Goal: Task Accomplishment & Management: Complete application form

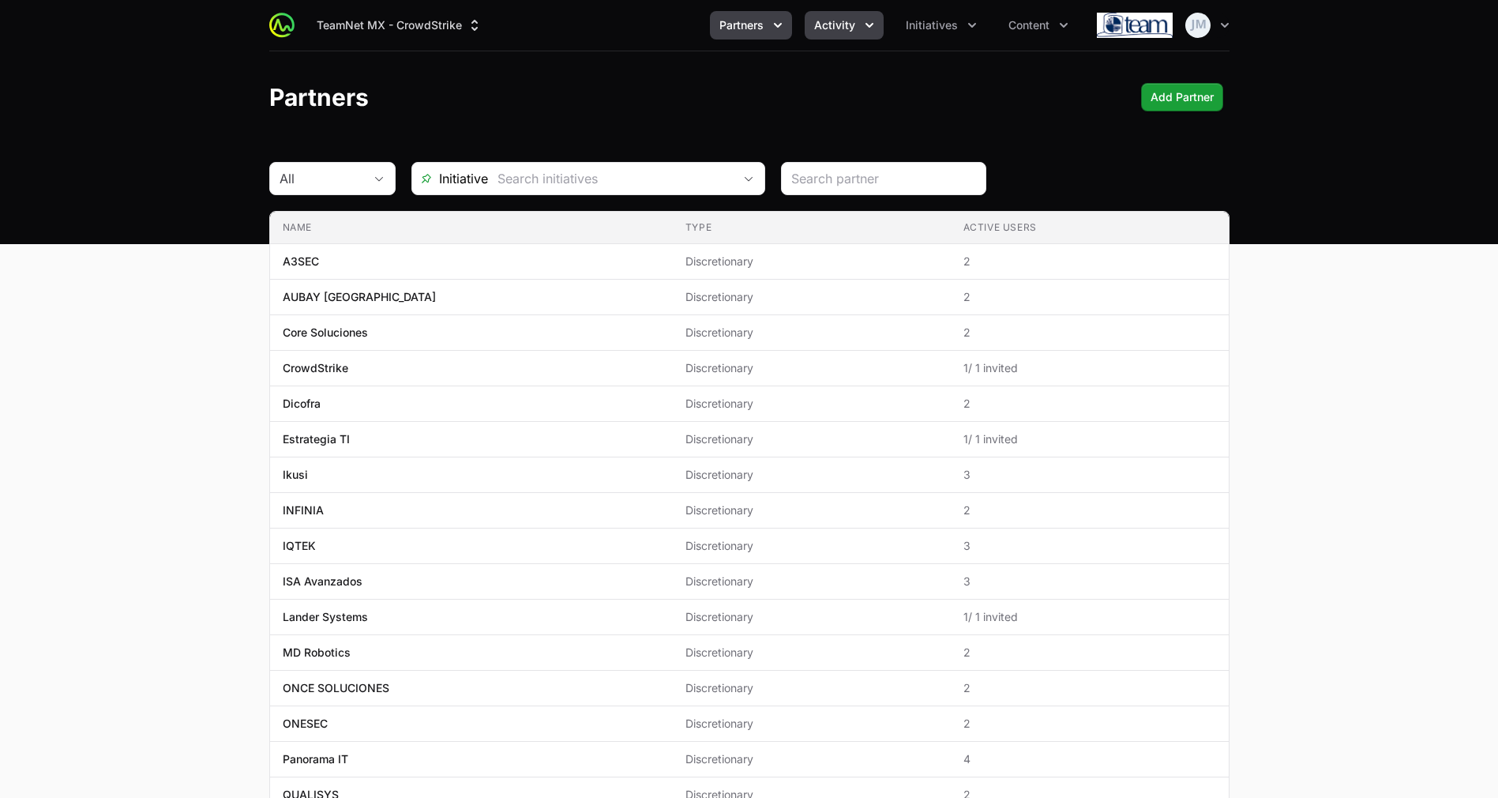
click at [852, 30] on span "Activity" at bounding box center [834, 25] width 41 height 16
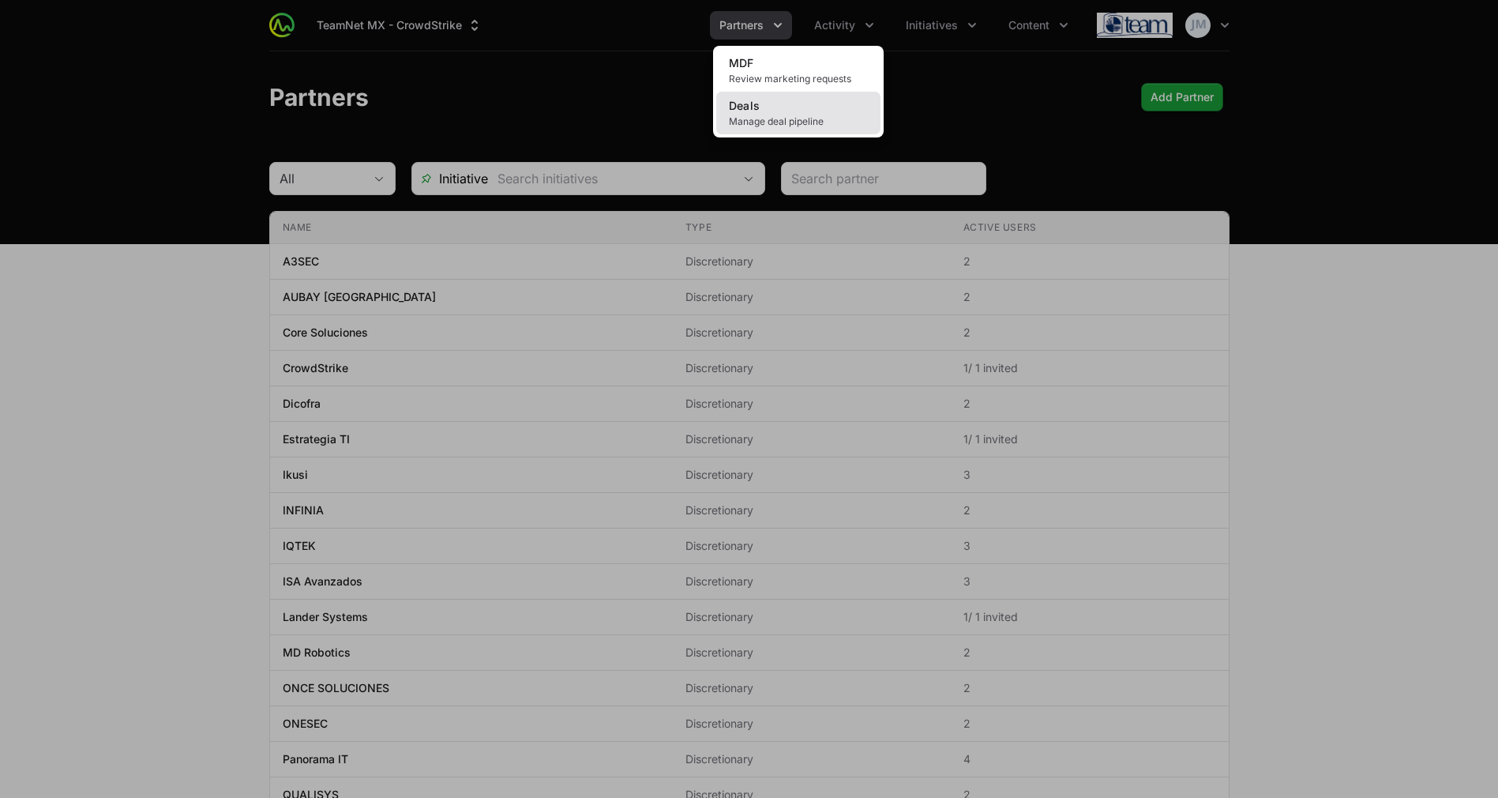
click at [742, 96] on link "Deals Manage deal pipeline" at bounding box center [798, 113] width 164 height 43
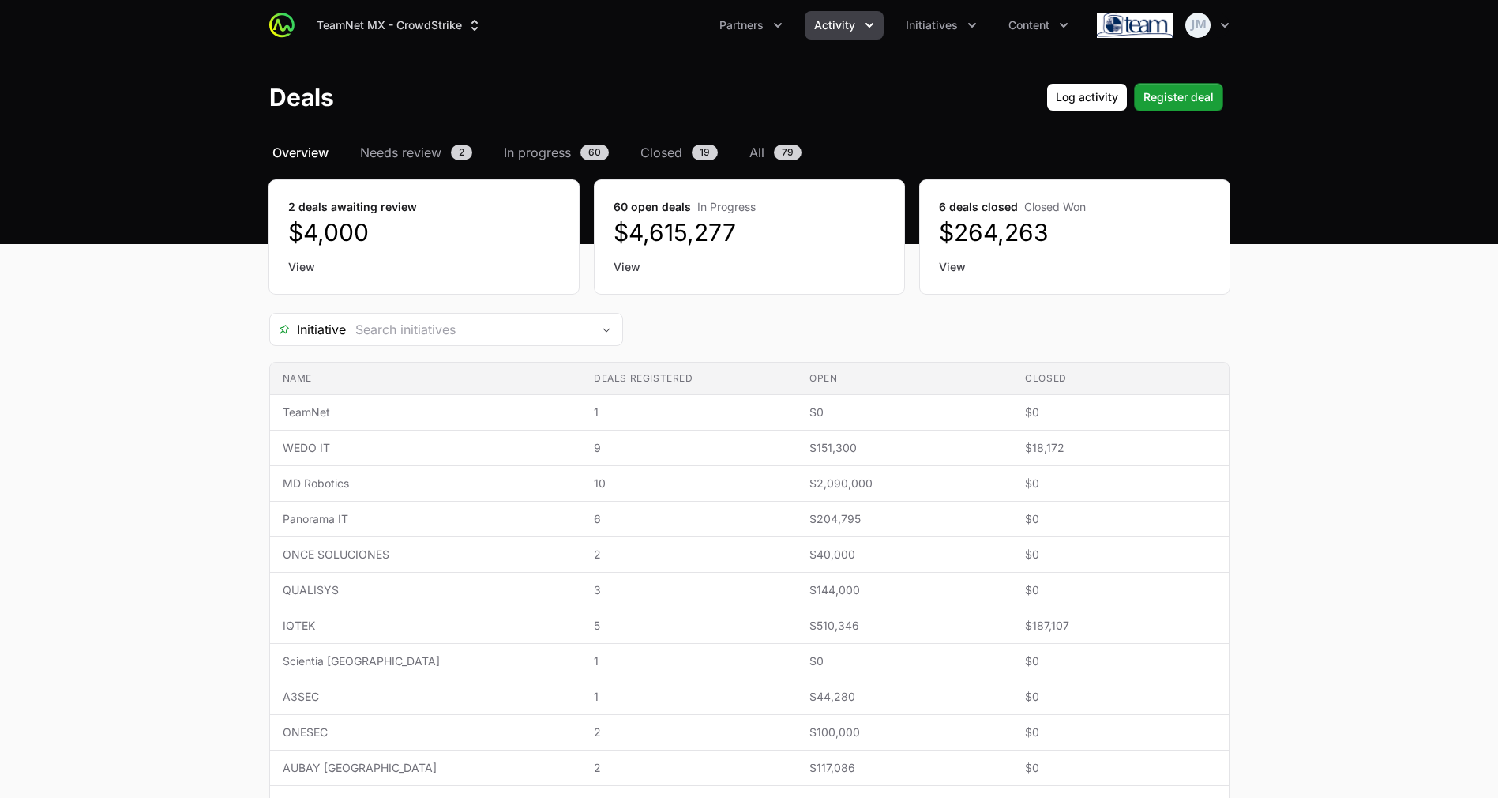
click at [310, 273] on link "View" at bounding box center [424, 267] width 272 height 16
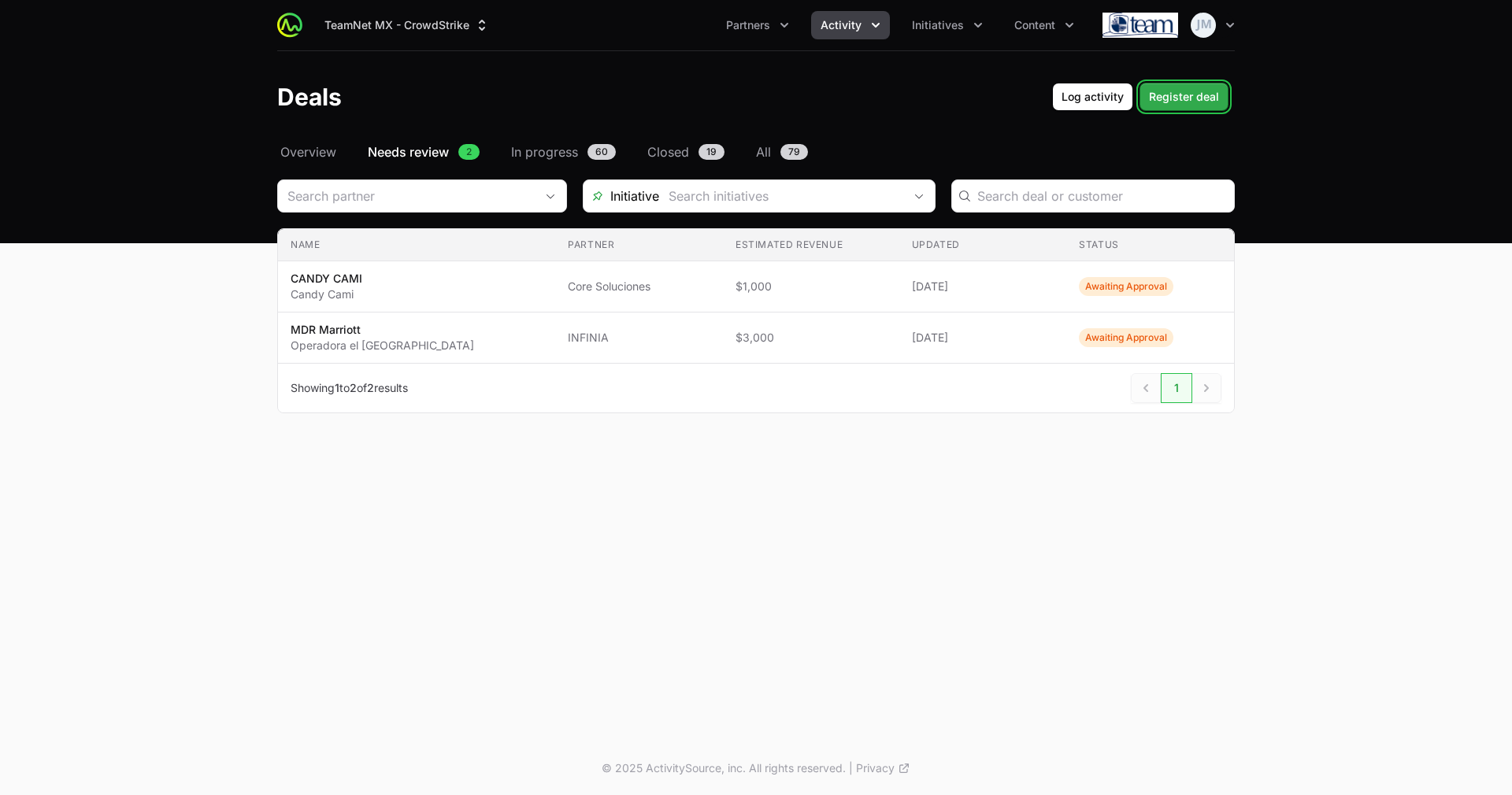
click at [1162, 100] on span "Register deal" at bounding box center [1183, 97] width 70 height 19
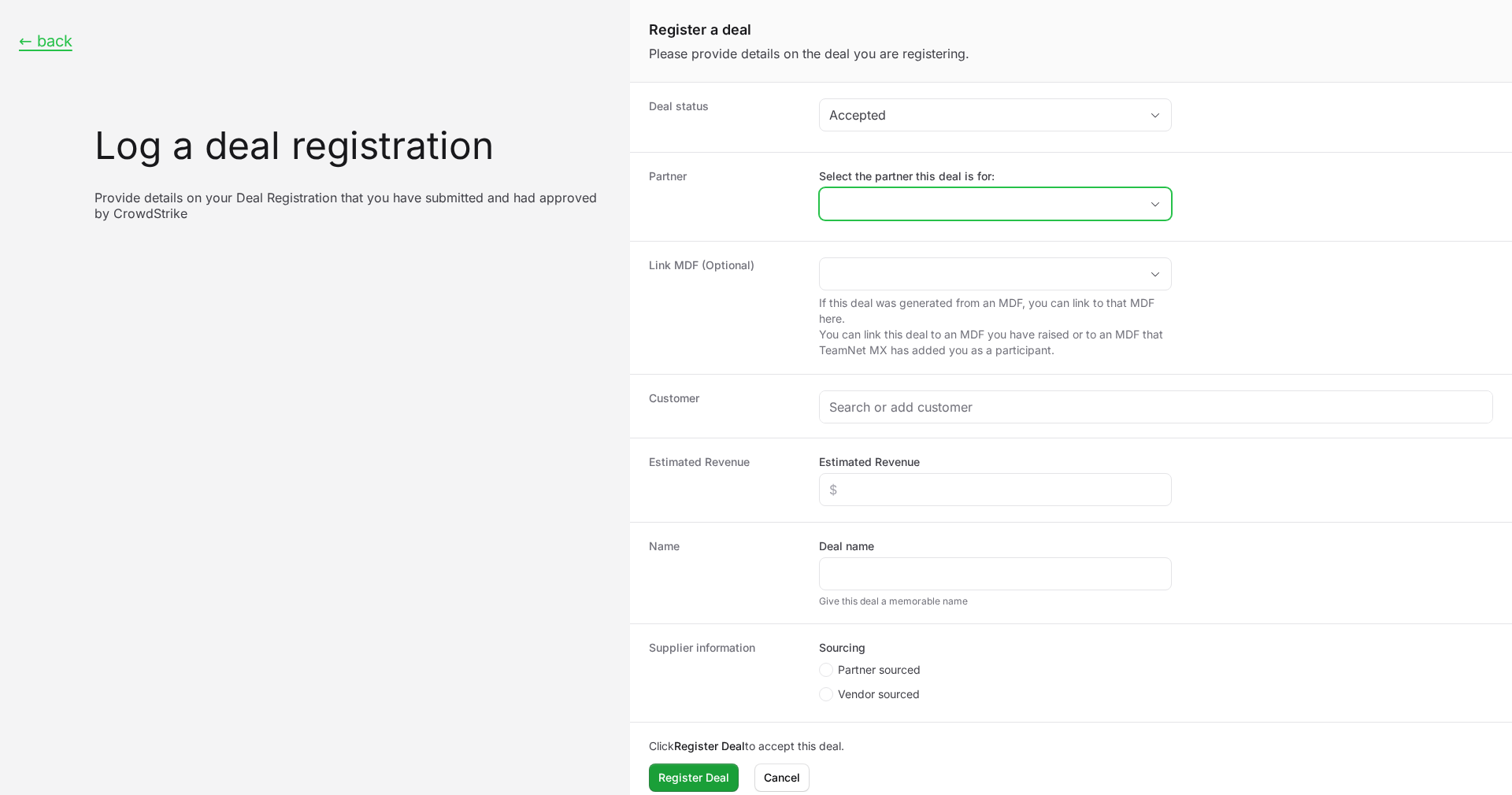
click at [1006, 209] on input "Select the partner this deal is for:" at bounding box center [979, 204] width 320 height 32
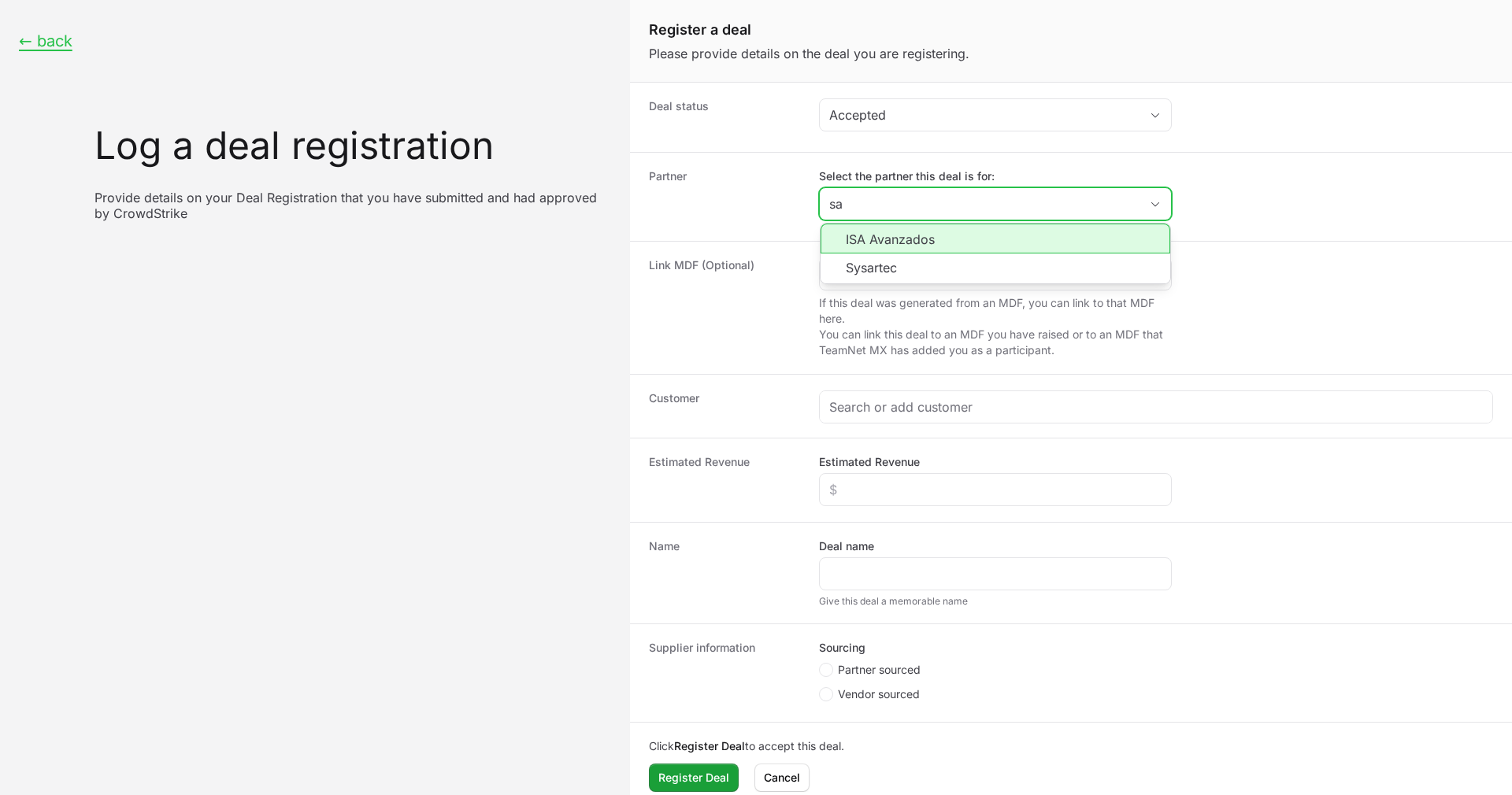
type input "s"
click at [951, 245] on li "ISA Avanzados" at bounding box center [995, 239] width 350 height 32
type input "ISA Avanzados"
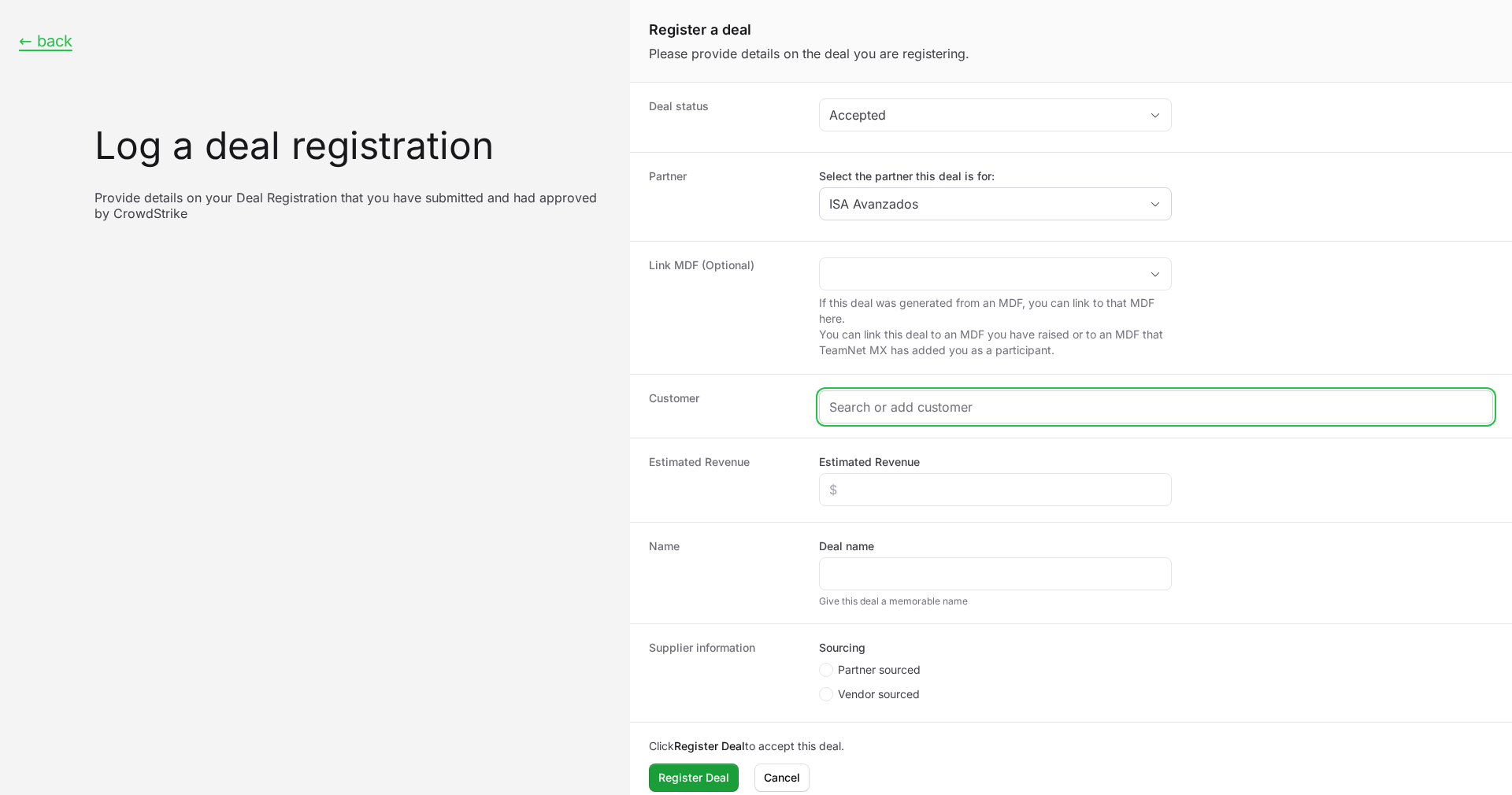
click at [885, 407] on input "Create activity form" at bounding box center [1156, 406] width 654 height 19
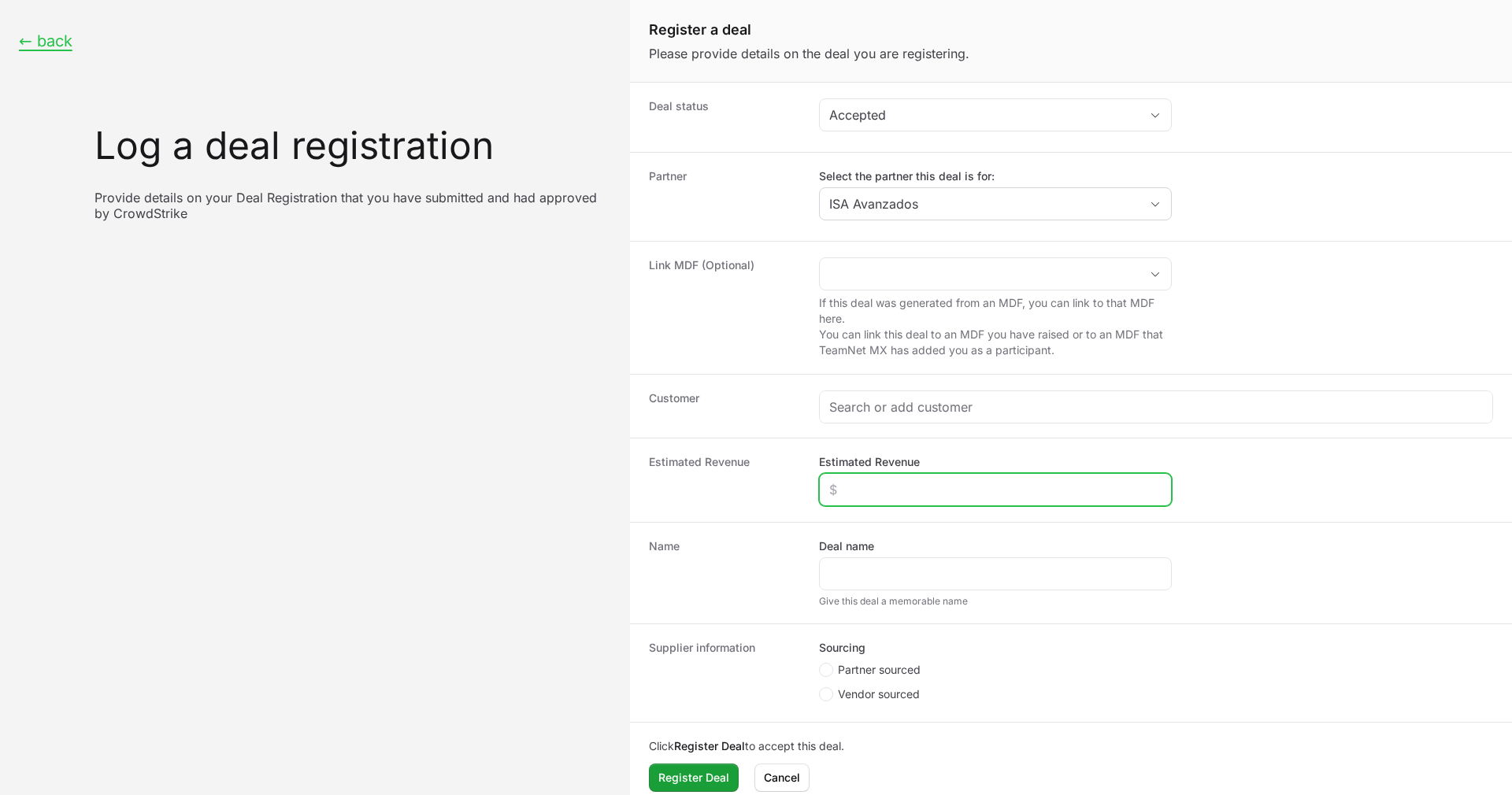
click at [883, 484] on input "Estimated Revenue" at bounding box center [995, 489] width 332 height 19
type input "$20,000"
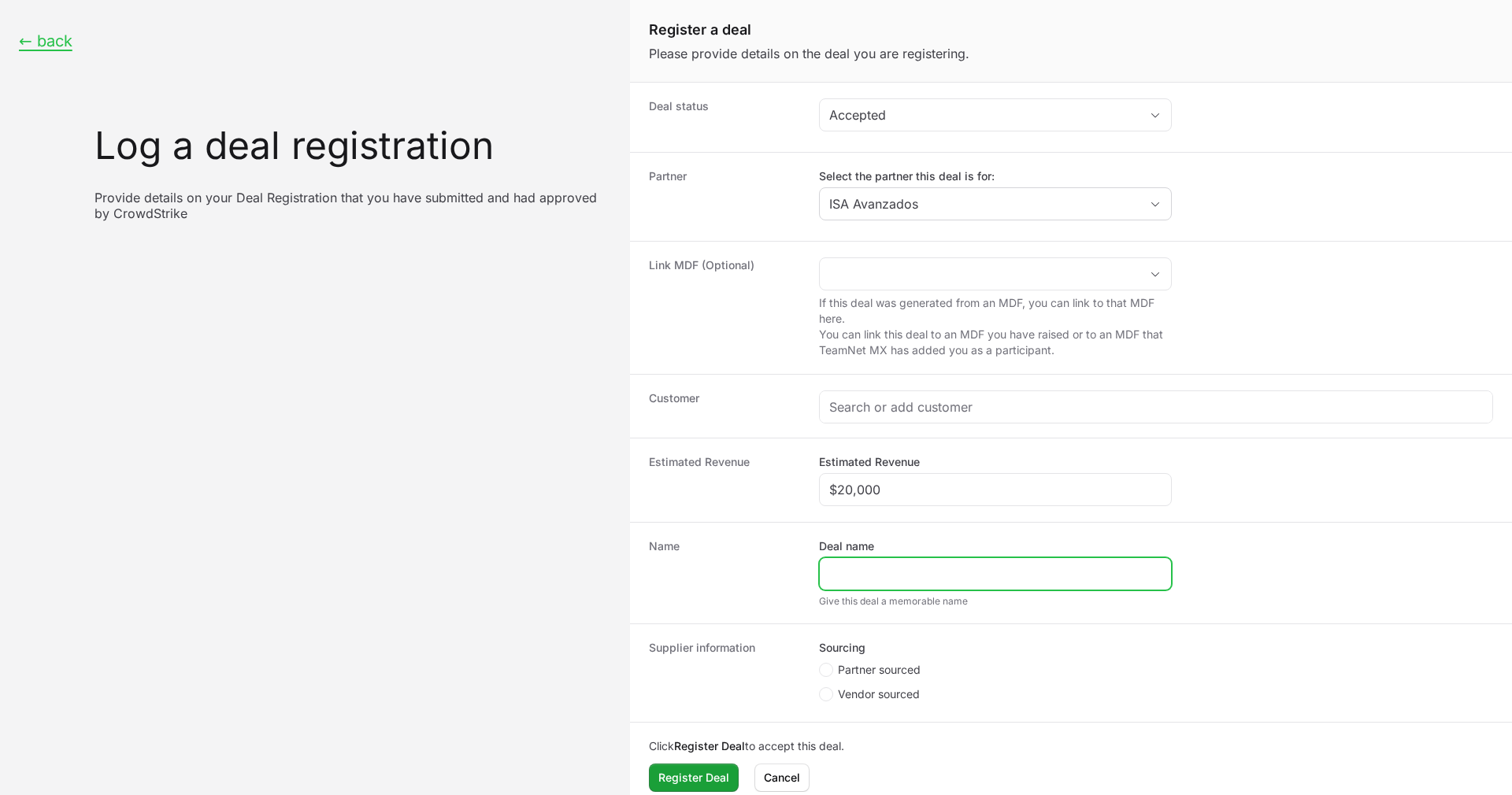
click at [869, 580] on input "Deal name" at bounding box center [995, 573] width 332 height 19
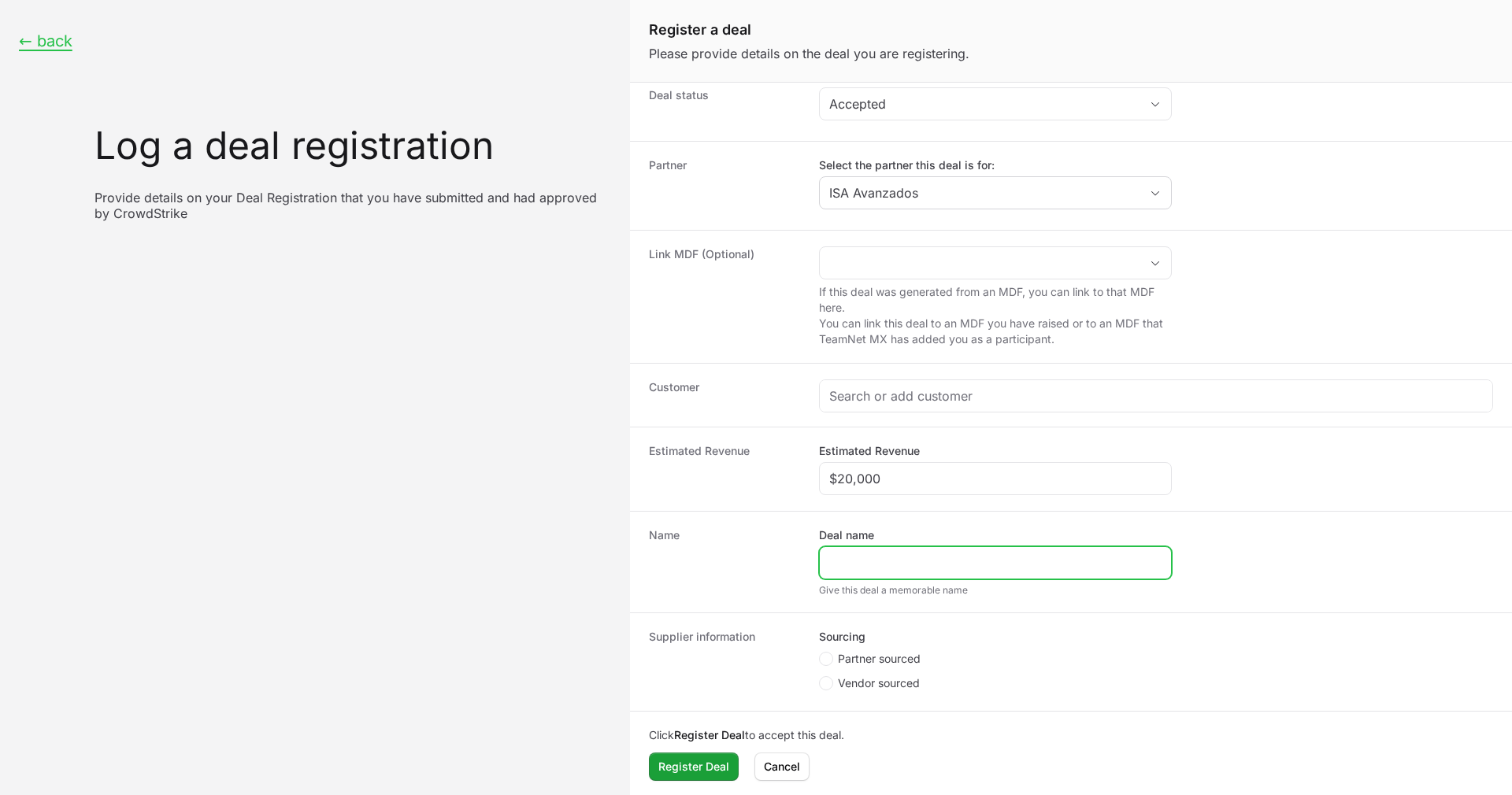
scroll to position [13, 0]
paste input "DR-de167203"
type input "DR-de167203"
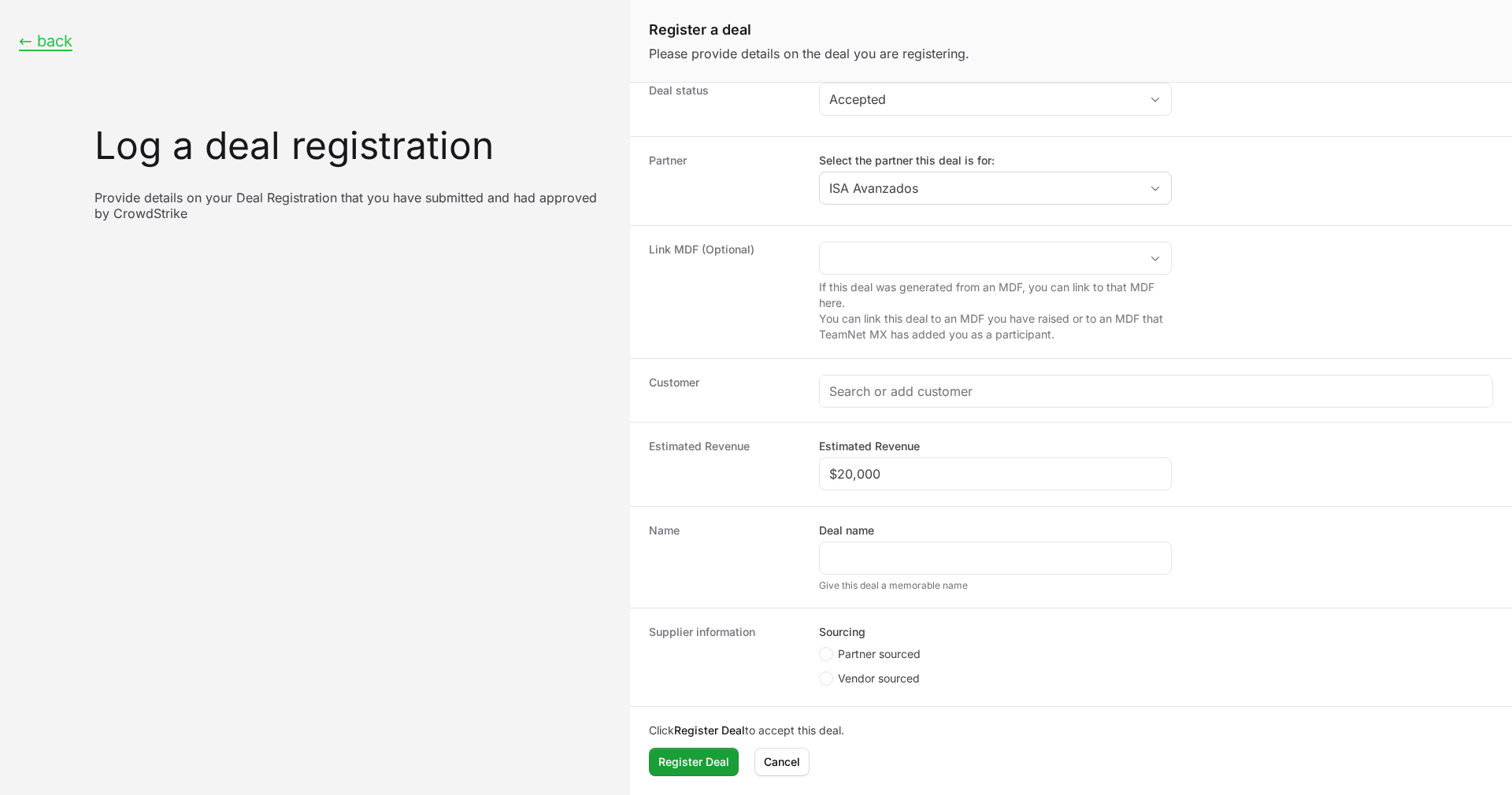
click at [819, 659] on span "Create activity form" at bounding box center [827, 654] width 19 height 14
click at [819, 662] on input "Partner sourced" at bounding box center [819, 663] width 2 height 2
radio input "true"
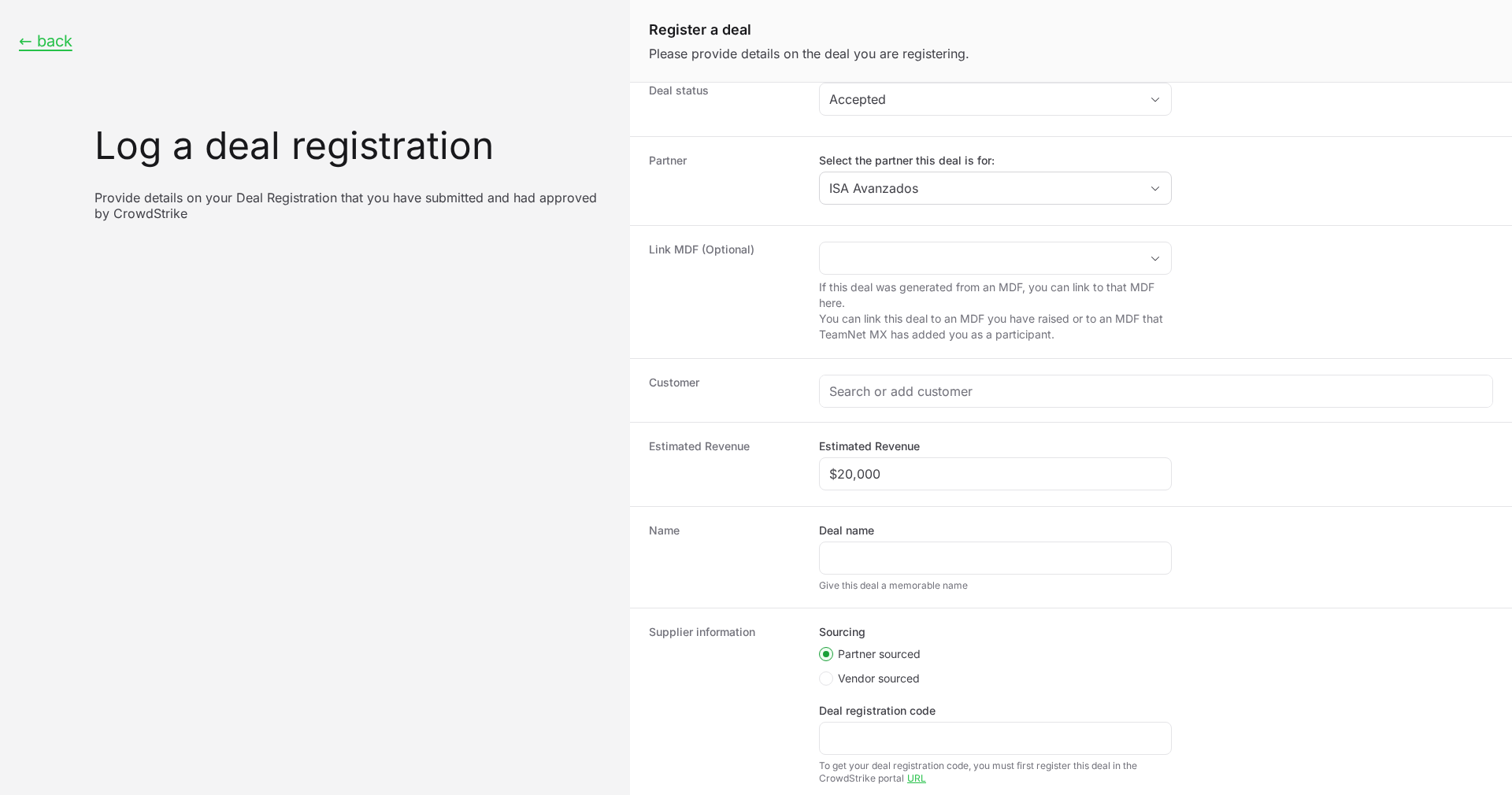
click at [856, 767] on div "To get your deal registration code, you must first register this deal in the Cr…" at bounding box center [995, 771] width 353 height 25
click at [860, 739] on input "Deal registration code" at bounding box center [995, 737] width 332 height 19
paste input "DR-de167203"
type input "DR-de167203"
click at [860, 547] on div "Create activity form" at bounding box center [995, 557] width 353 height 33
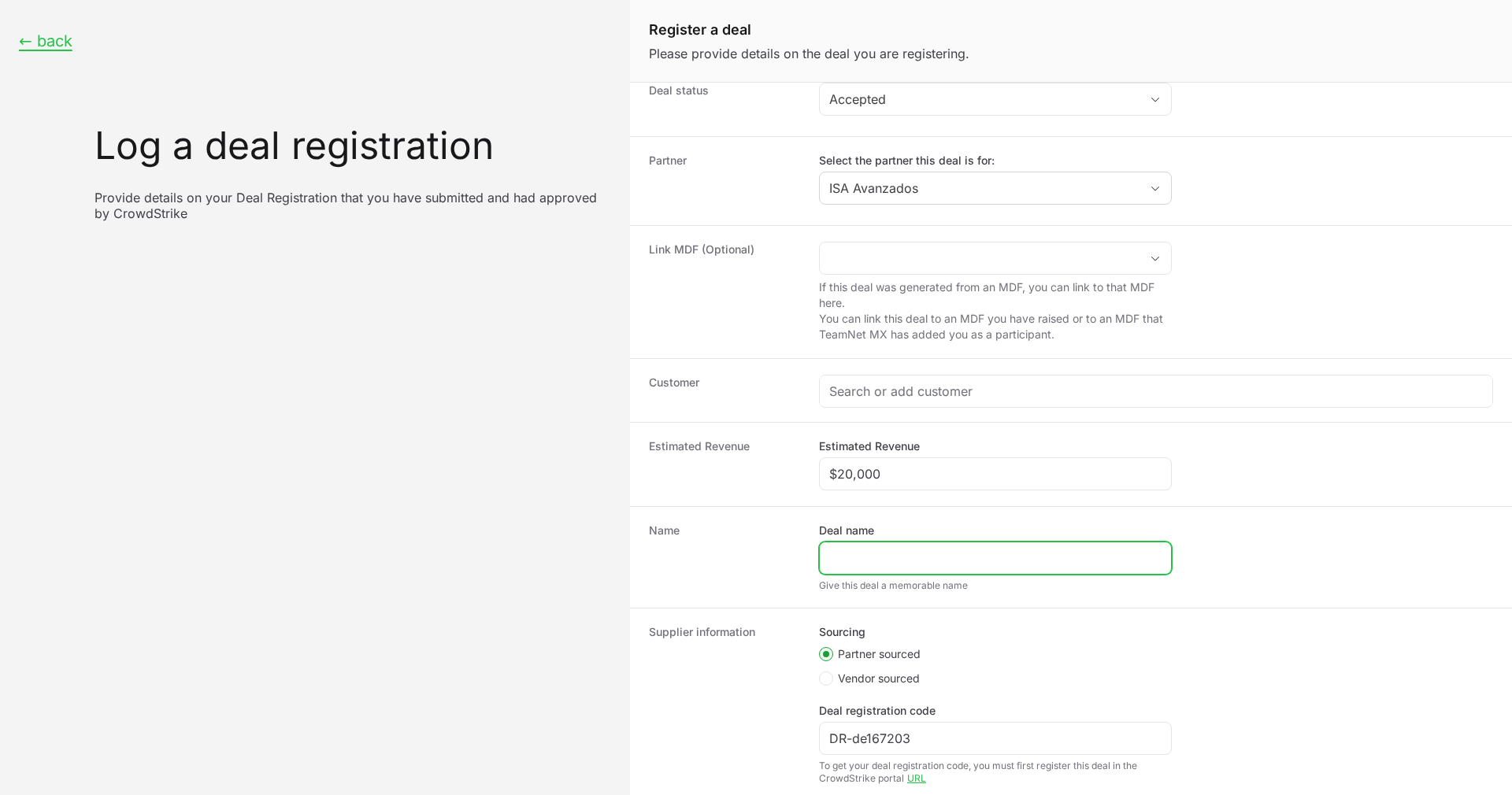
click at [916, 567] on input "Deal name" at bounding box center [995, 558] width 332 height 19
paste input "GANADEROS INFUSTRIALES DE LA LECHE | Ingeniería de Sistemas Avanzados del Centr…"
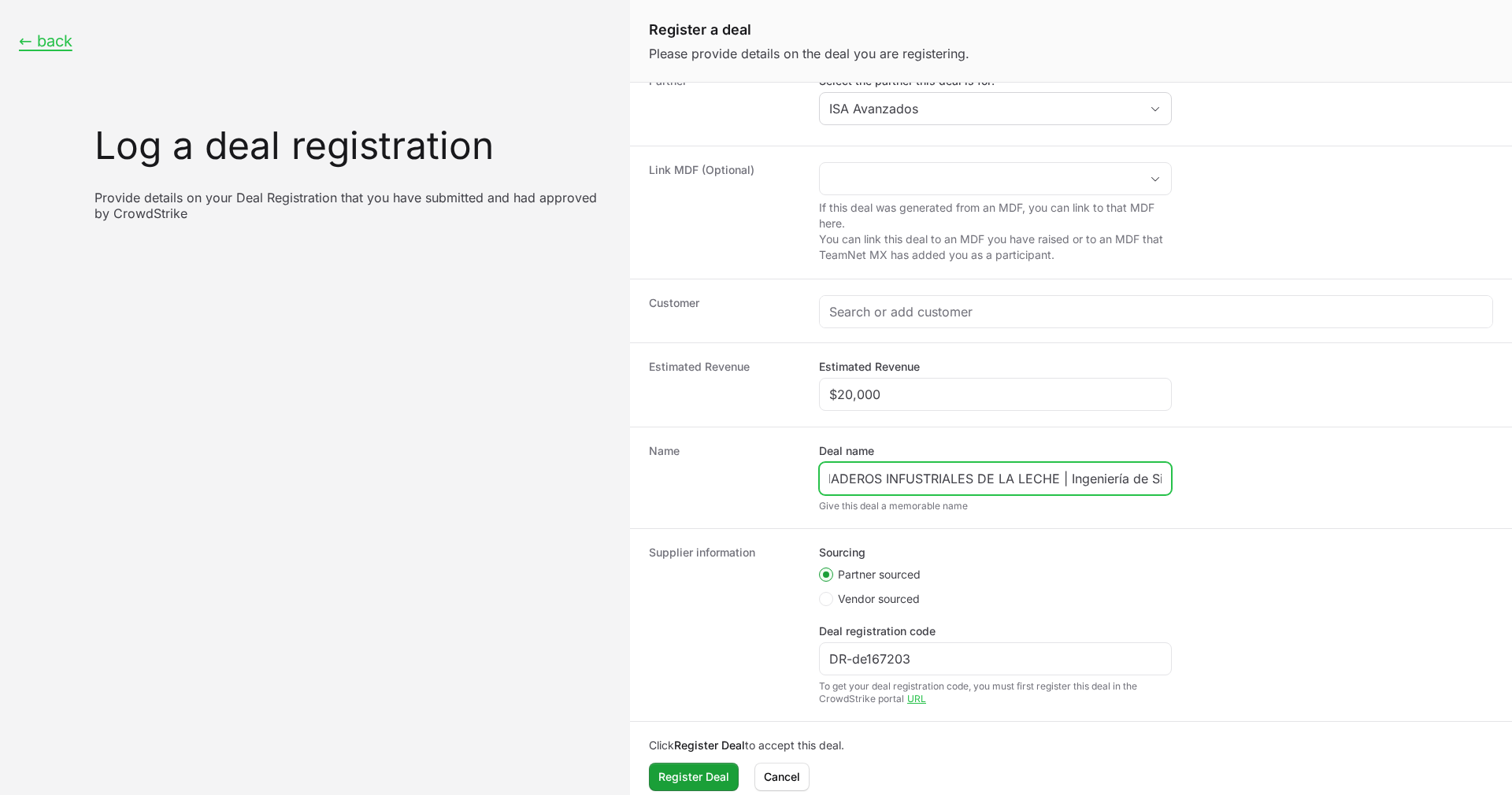
scroll to position [94, 0]
click at [902, 477] on input "GANADEROS INFUSTRIALES DE LA LECHE | Ingeniería de Sistemas Avanzados del Centr…" at bounding box center [995, 479] width 332 height 19
type input "GANADEROS INFUSTRIALES DE LA LECHE | Ingeniería de Sistemas Avanzados del Centr…"
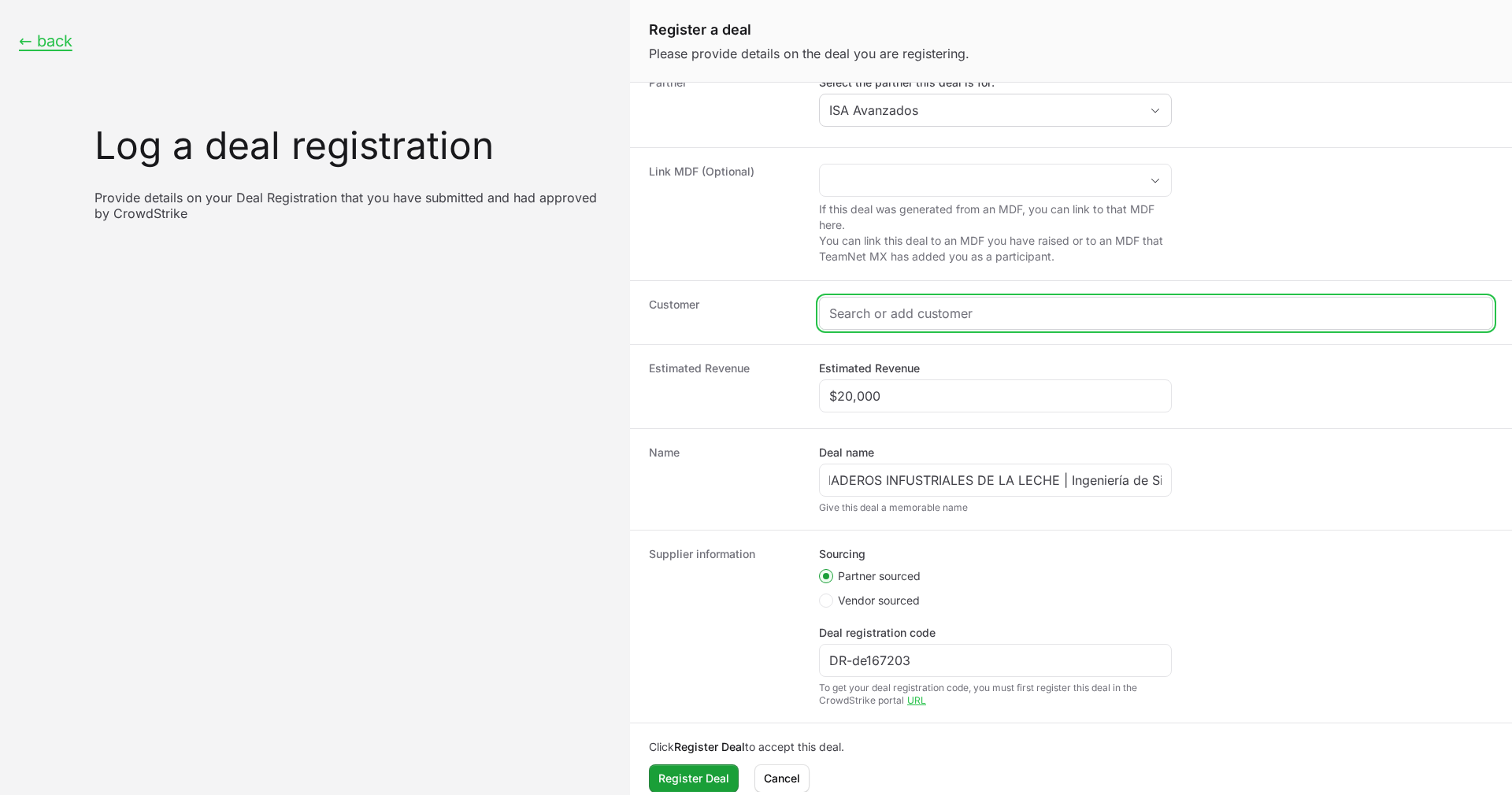
scroll to position [0, 0]
click at [894, 315] on input "Create activity form" at bounding box center [1156, 313] width 654 height 19
paste input "[URL][DOMAIN_NAME]"
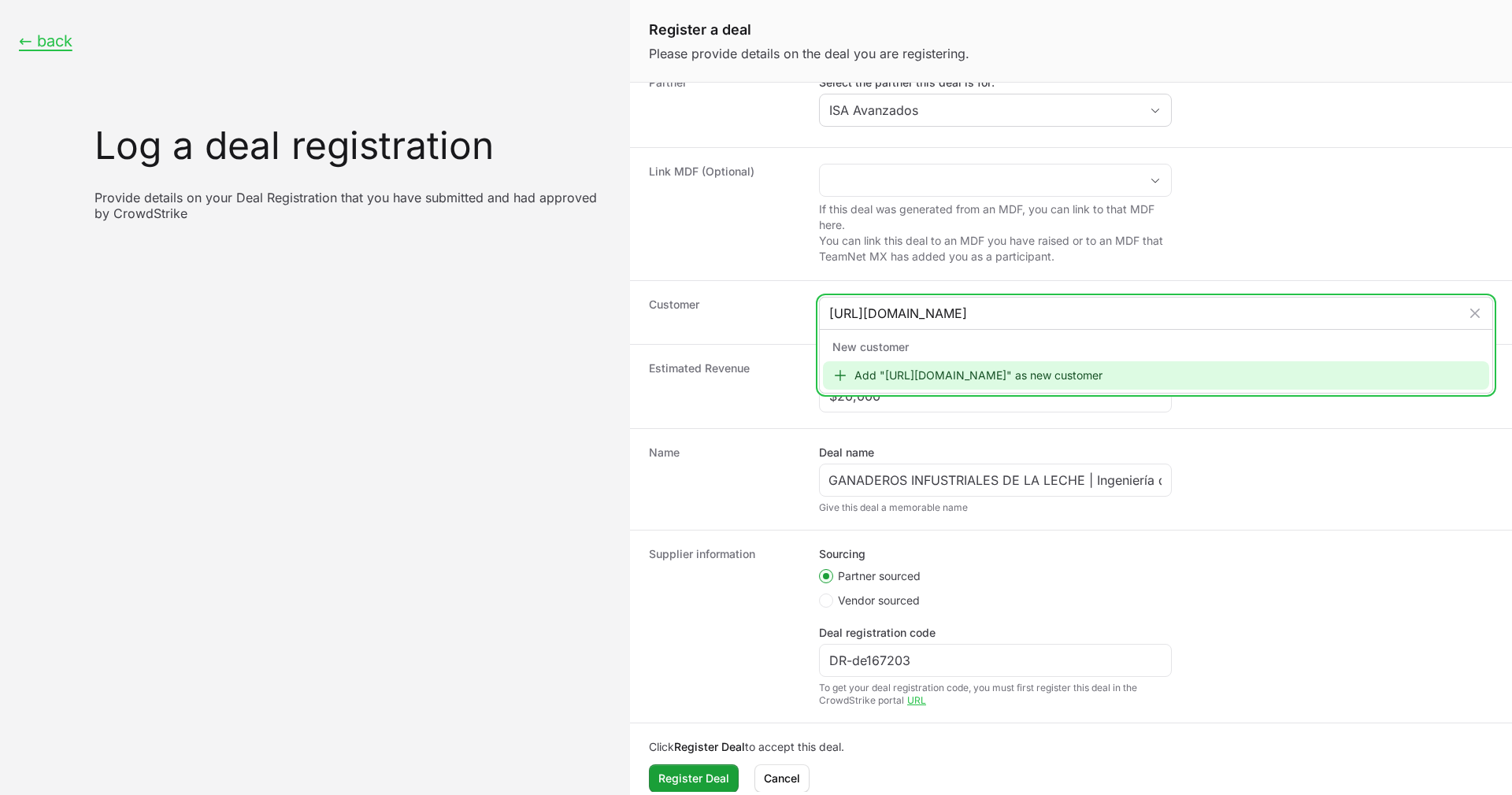
type input "[URL][DOMAIN_NAME]"
click at [905, 373] on div "Add "[URL][DOMAIN_NAME]" as new customer" at bounding box center [1155, 376] width 666 height 28
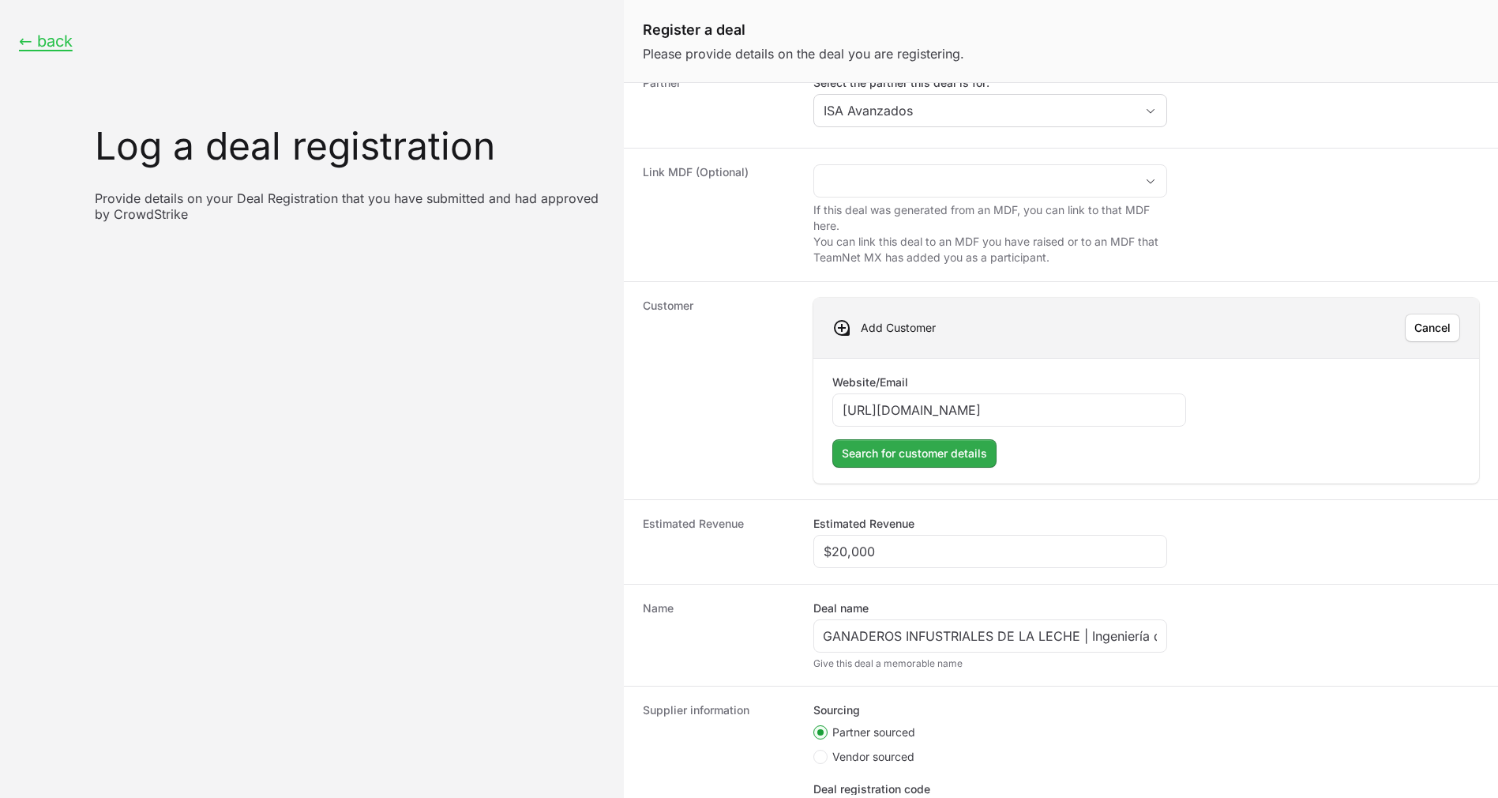
type input "[URL][DOMAIN_NAME]"
click at [910, 447] on span "Search for customer details" at bounding box center [914, 453] width 145 height 19
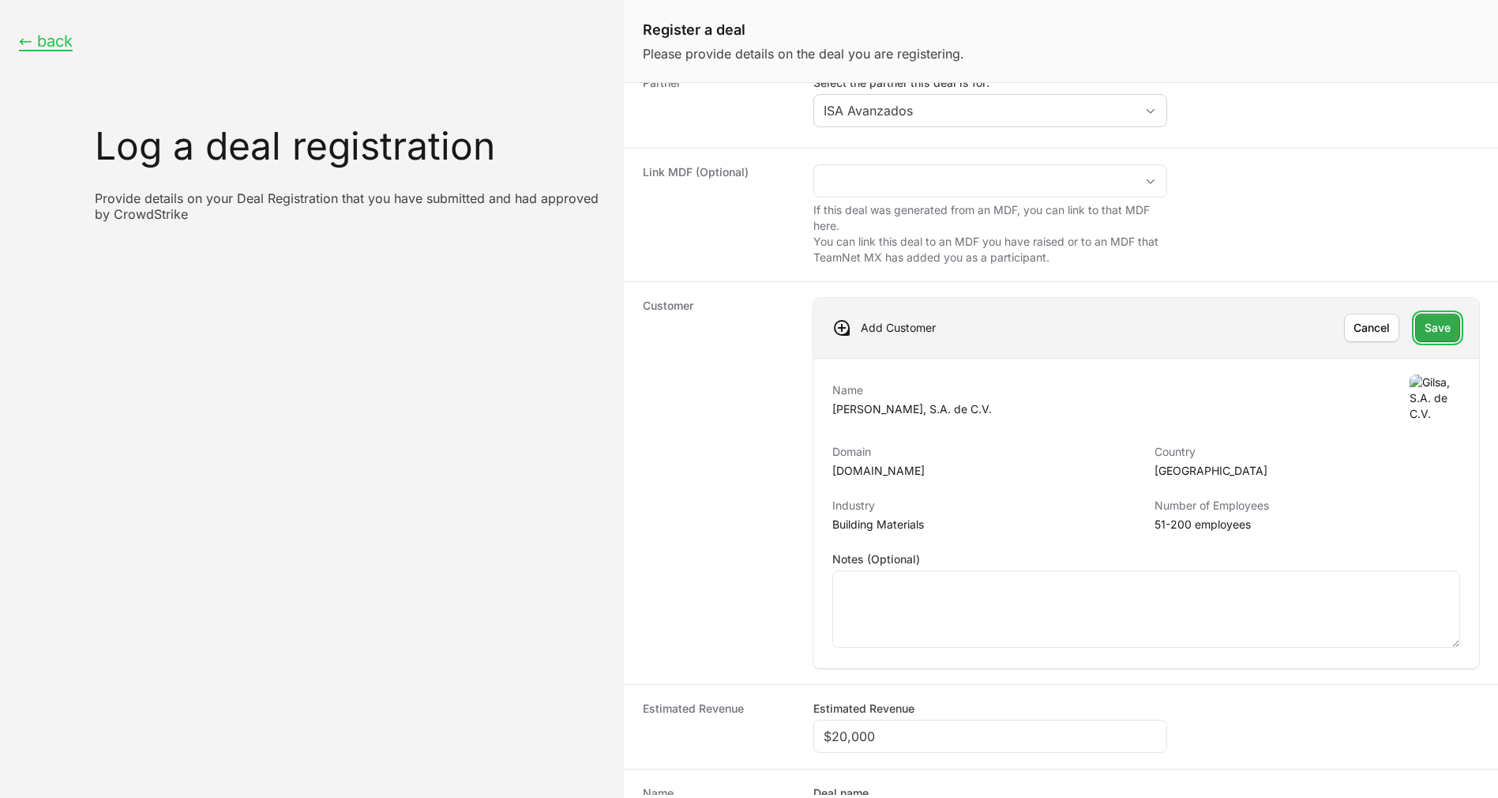
click at [1425, 318] on span "Save" at bounding box center [1438, 327] width 26 height 19
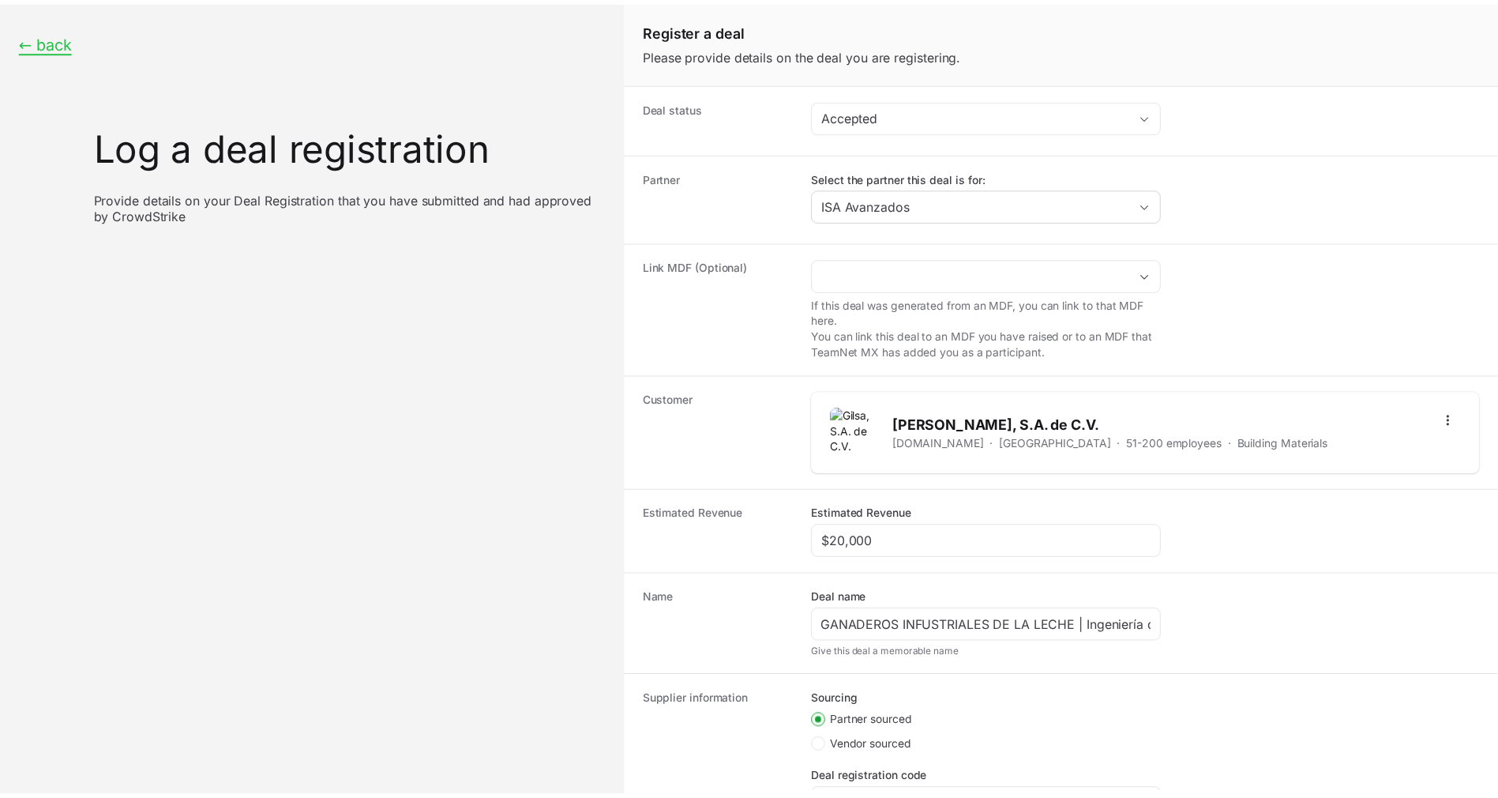
scroll to position [161, 0]
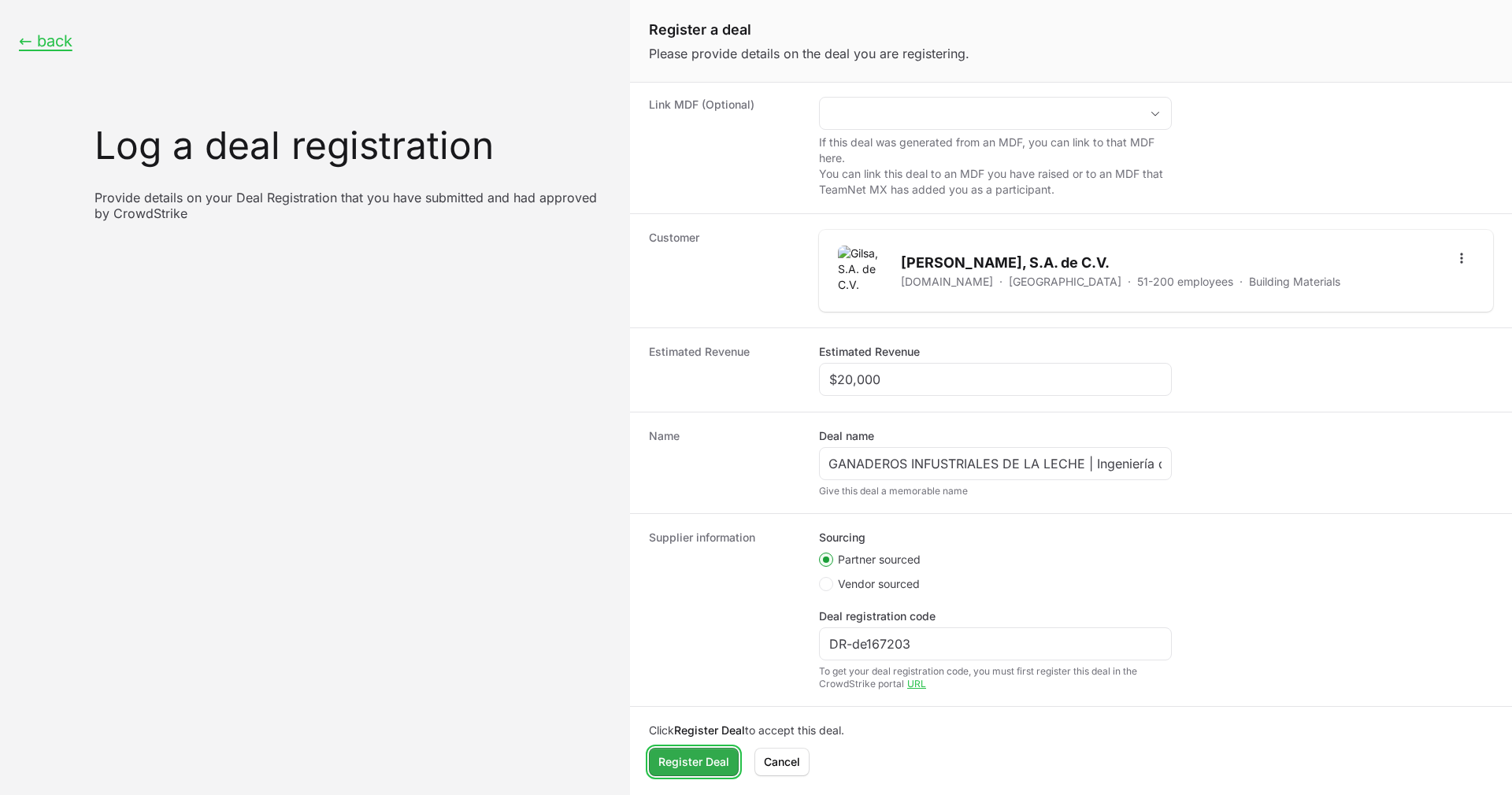
click at [673, 766] on span "Register Deal" at bounding box center [693, 761] width 71 height 19
